Goal: Browse casually

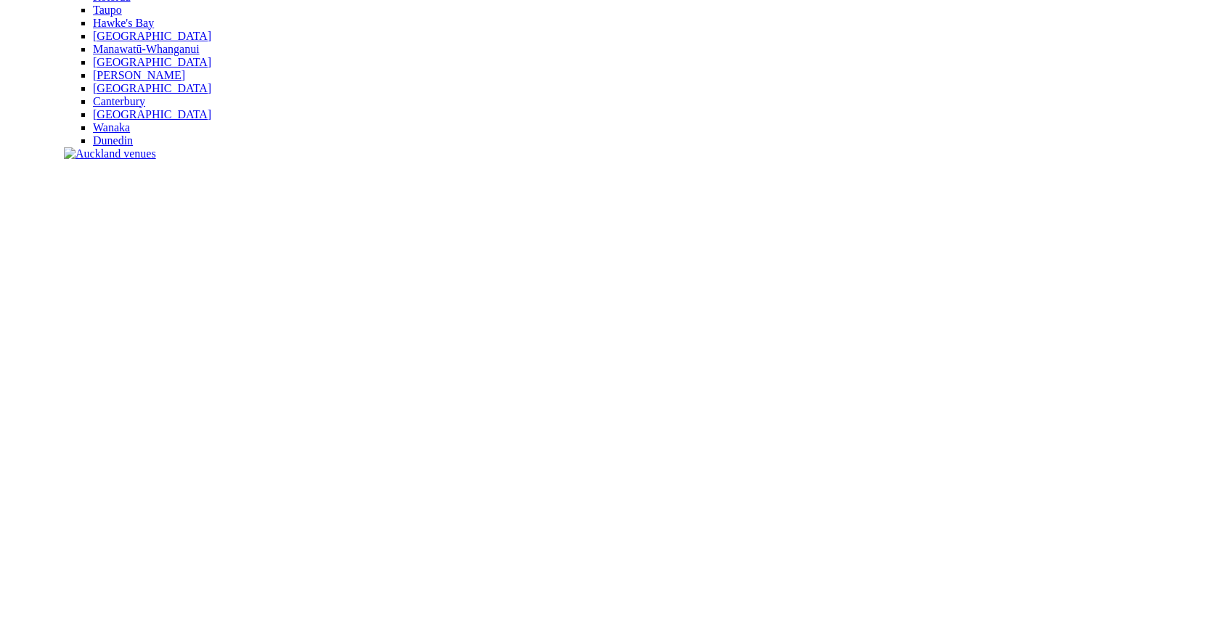
scroll to position [322, 0]
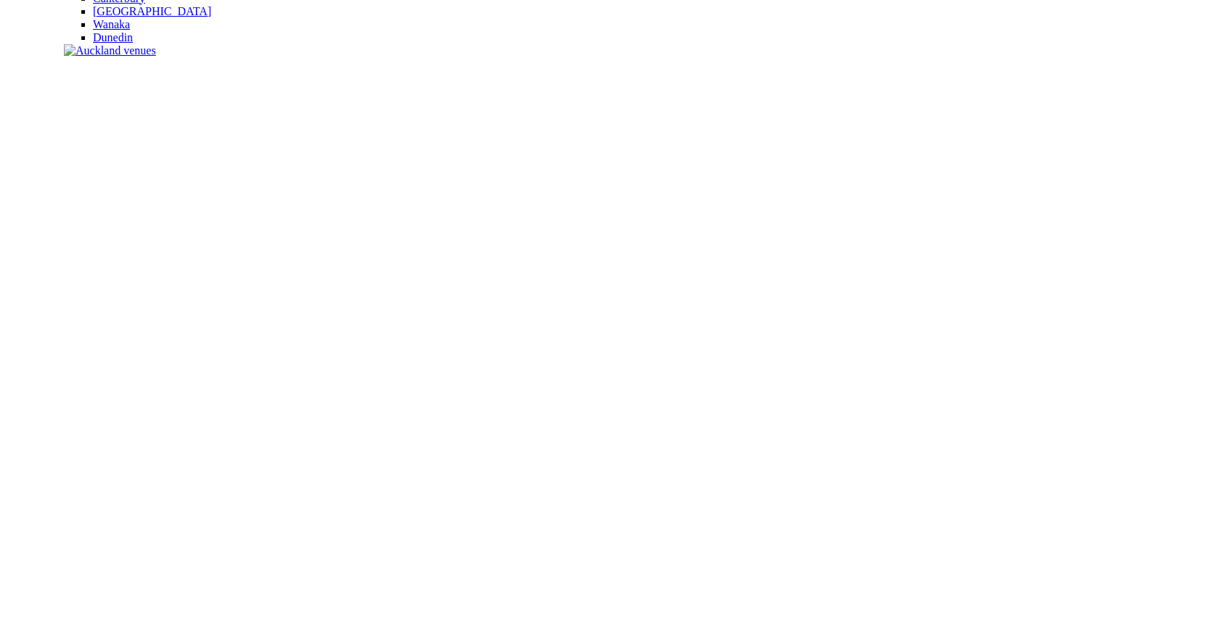
scroll to position [403, 0]
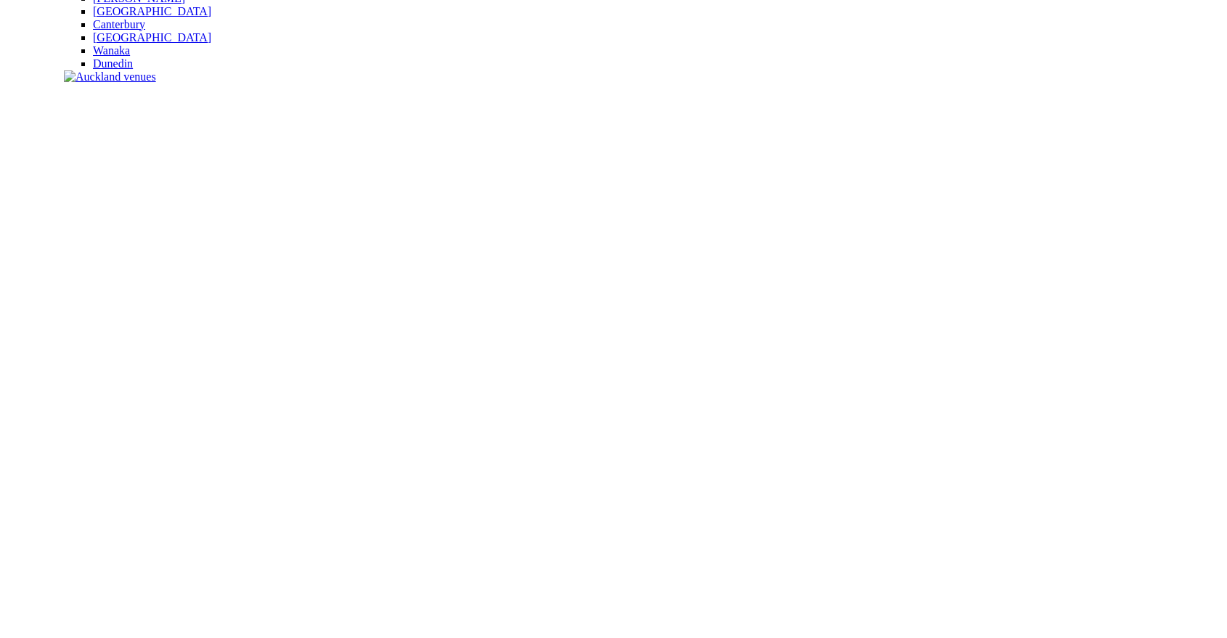
scroll to position [403, 0]
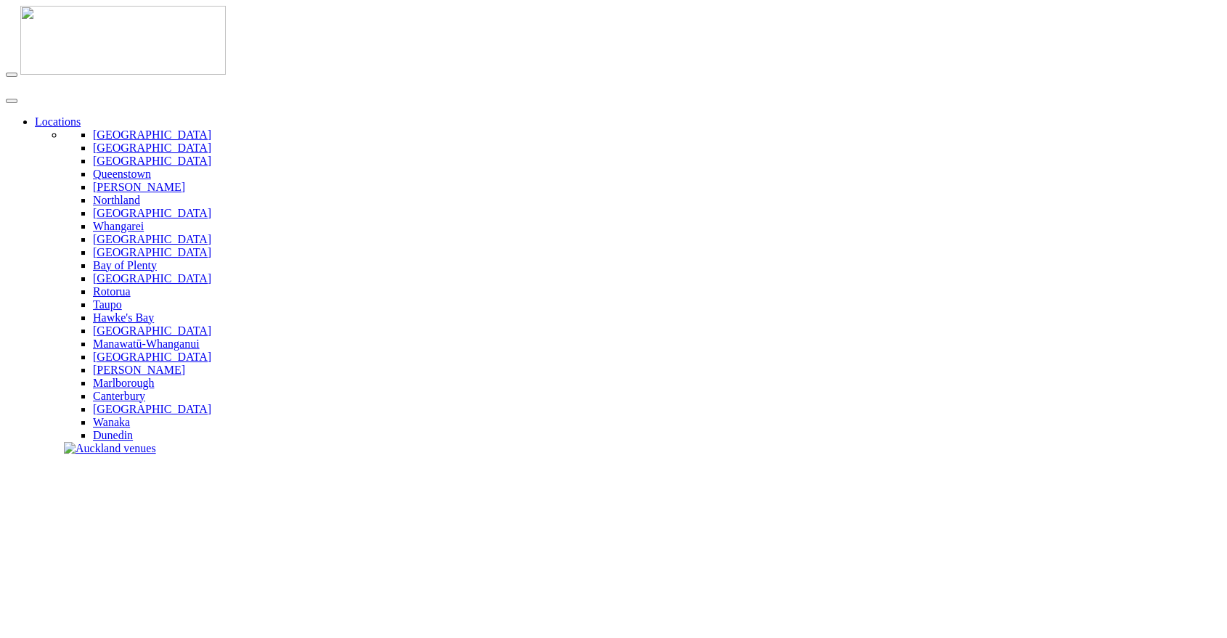
scroll to position [483, 0]
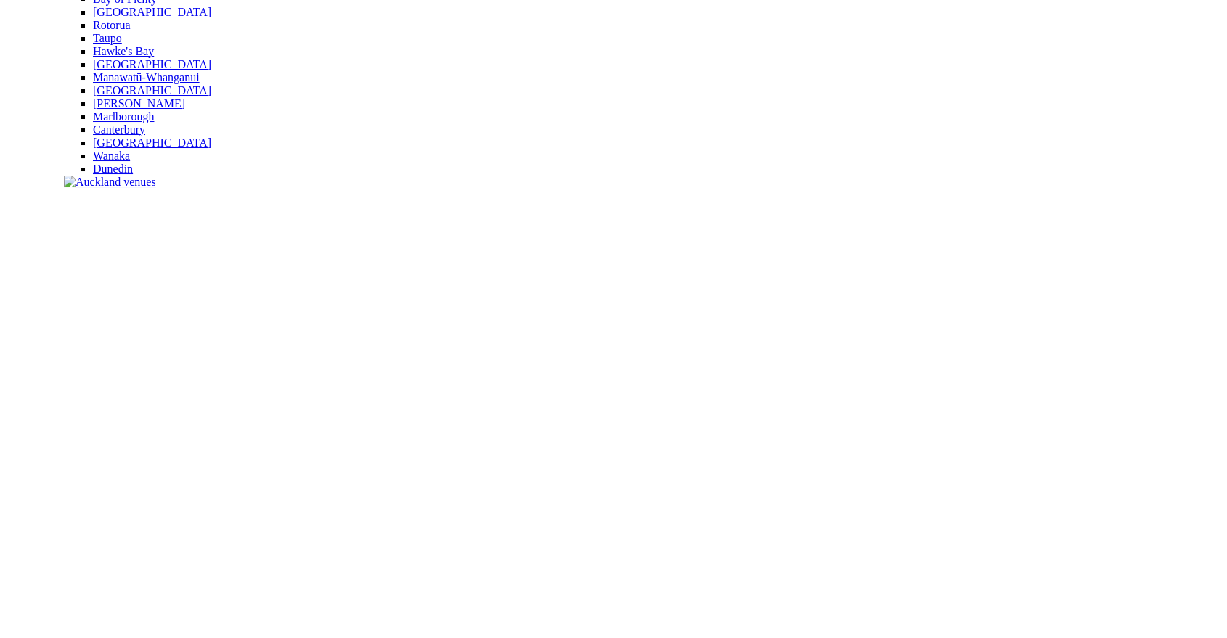
scroll to position [417, 0]
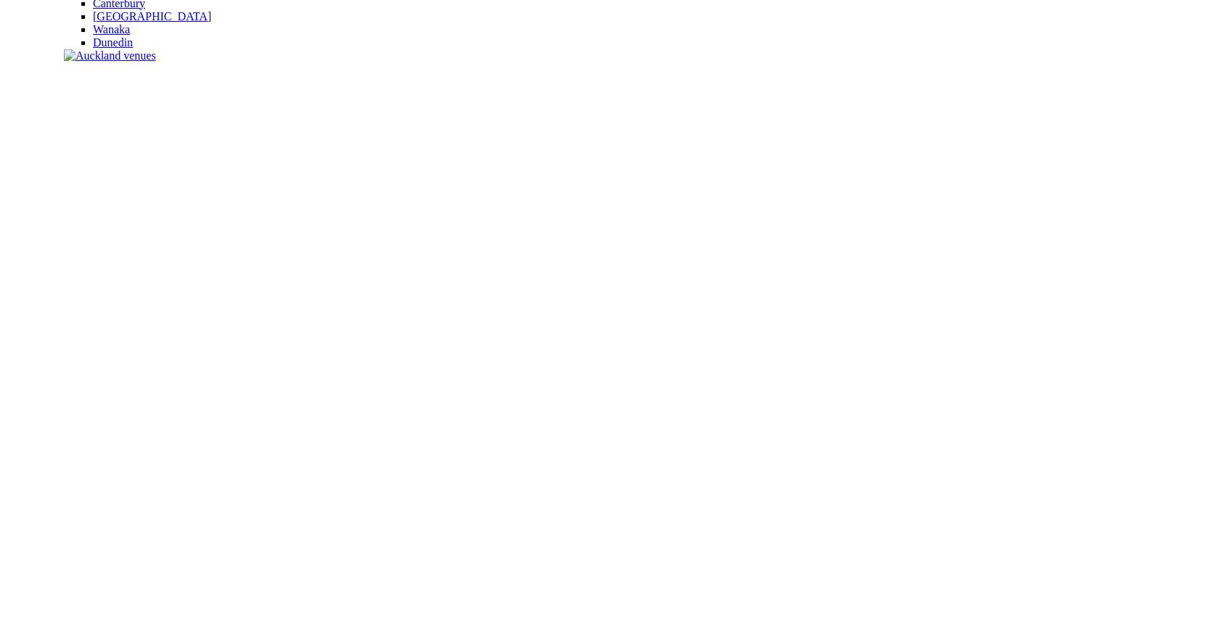
scroll to position [403, 0]
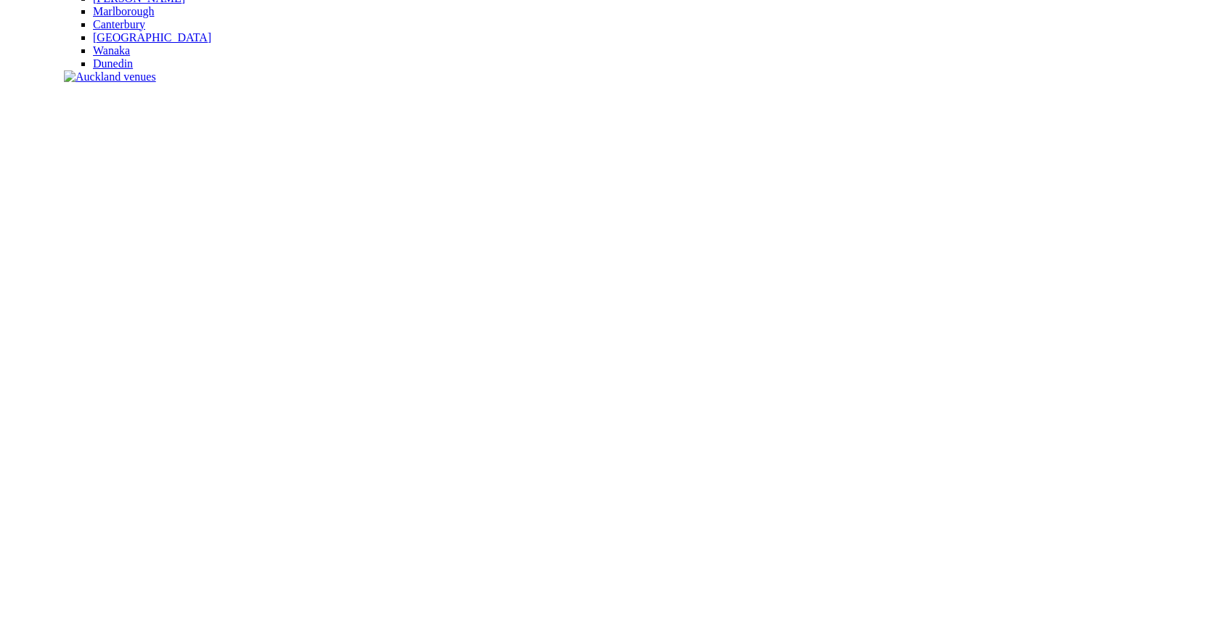
scroll to position [403, 0]
